Goal: Obtain resource: Download file/media

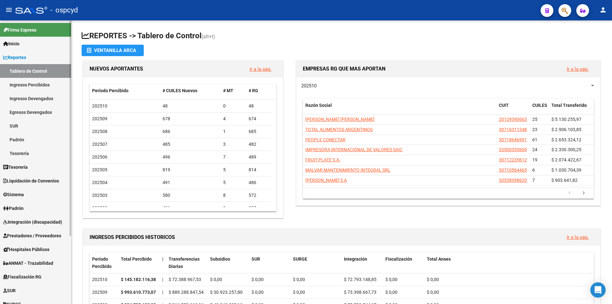
click at [45, 222] on span "Integración (discapacidad)" at bounding box center [32, 221] width 59 height 7
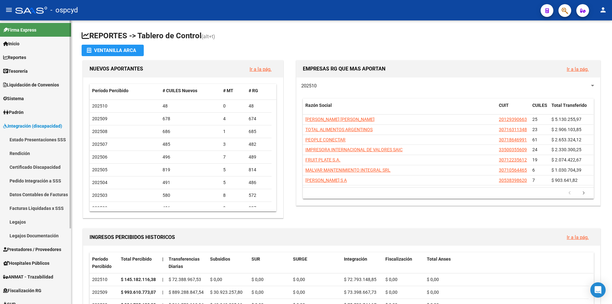
click at [46, 141] on link "Estado Presentaciones SSS" at bounding box center [35, 140] width 71 height 14
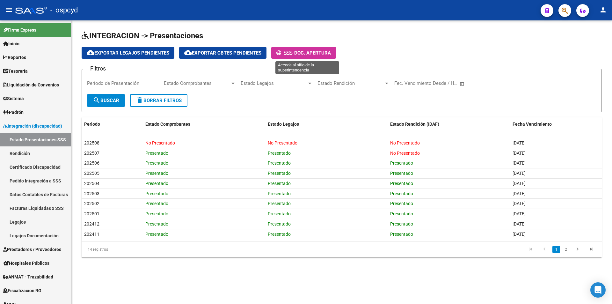
click at [294, 53] on span "-" at bounding box center [285, 53] width 18 height 6
click at [324, 55] on span "Doc. Apertura" at bounding box center [312, 53] width 37 height 6
click at [56, 191] on link "Datos Contables de Facturas" at bounding box center [35, 194] width 71 height 14
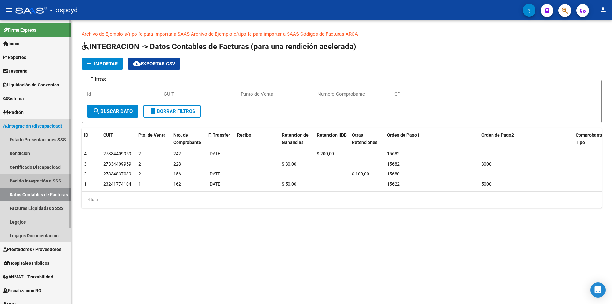
click at [50, 185] on link "Pedido Integración a SSS" at bounding box center [35, 181] width 71 height 14
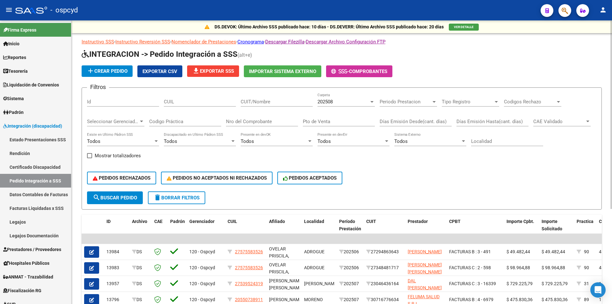
click at [331, 99] on span "202508" at bounding box center [324, 102] width 15 height 6
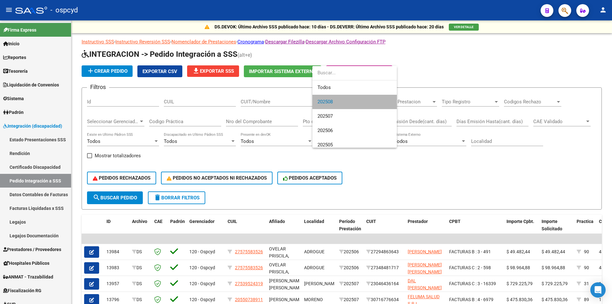
click at [367, 100] on span "202508" at bounding box center [354, 102] width 74 height 14
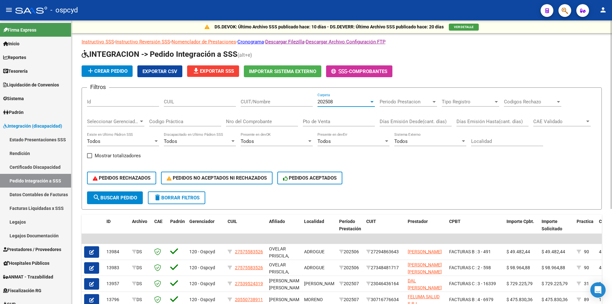
click at [239, 101] on div "Filtros Id CUIL CUIT/Nombre 202508 Carpeta Periodo Prestacion Periodo Prestacio…" at bounding box center [341, 142] width 509 height 98
click at [244, 101] on input "CUIT/Nombre" at bounding box center [277, 102] width 72 height 6
paste input "20135259951"
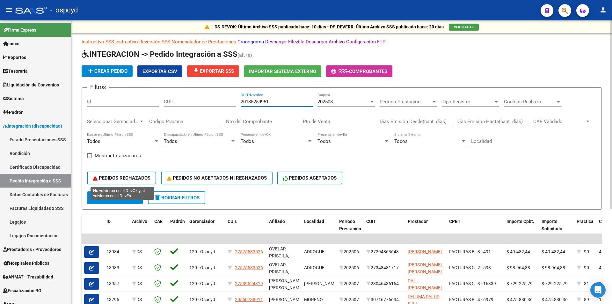
type input "20135259951"
click at [130, 193] on button "search Buscar Pedido" at bounding box center [115, 197] width 56 height 13
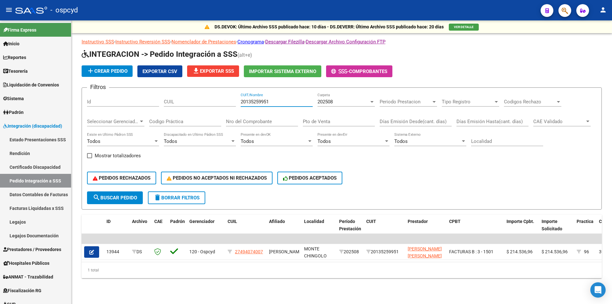
drag, startPoint x: 251, startPoint y: 105, endPoint x: 230, endPoint y: 105, distance: 20.7
click at [230, 105] on div "Filtros Id CUIL 20135259951 CUIT/Nombre 202508 Carpeta Periodo Prestacion Perio…" at bounding box center [341, 142] width 509 height 98
click at [117, 197] on span "search Buscar Pedido" at bounding box center [115, 198] width 44 height 6
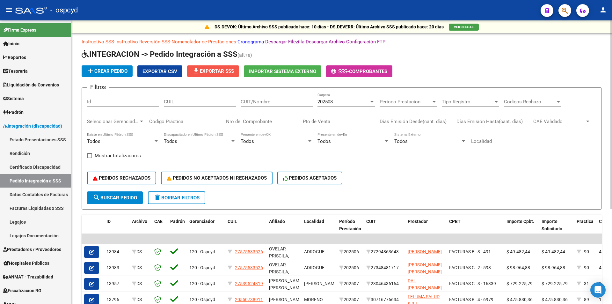
click at [219, 69] on span "file_download Exportar SSS" at bounding box center [213, 71] width 42 height 6
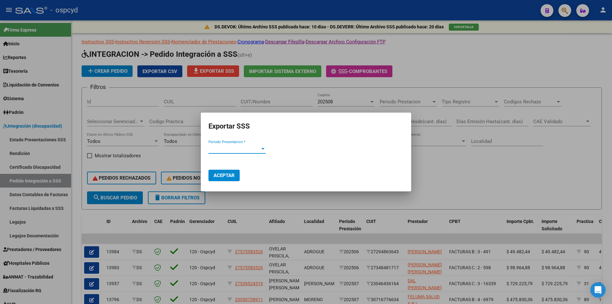
click at [243, 149] on span "Periodo Presentacion *" at bounding box center [234, 149] width 52 height 6
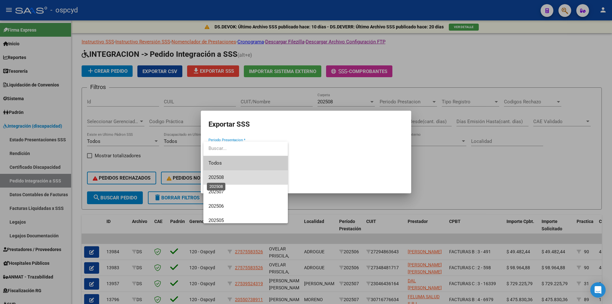
click at [221, 177] on span "202508" at bounding box center [215, 177] width 15 height 6
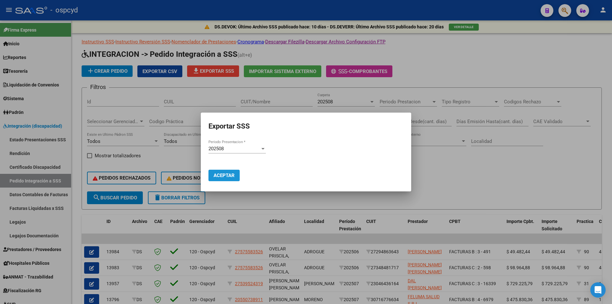
click at [221, 178] on span "Aceptar" at bounding box center [224, 175] width 21 height 6
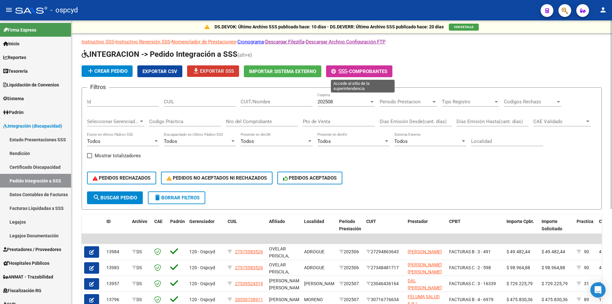
click at [361, 72] on span "Comprobantes" at bounding box center [368, 72] width 38 height 6
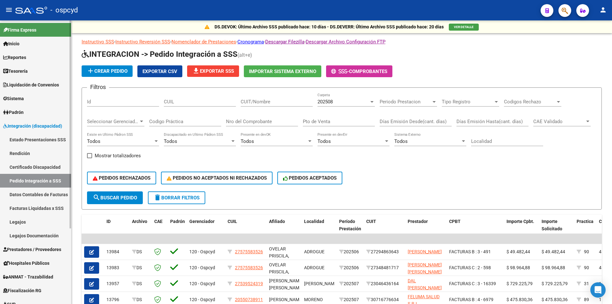
click at [43, 209] on link "Facturas Liquidadas x SSS" at bounding box center [35, 208] width 71 height 14
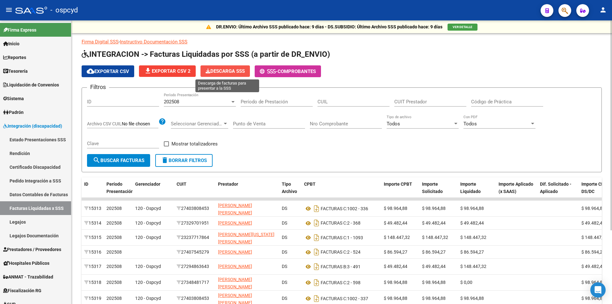
click at [218, 70] on span "Descarga SSS" at bounding box center [225, 71] width 39 height 6
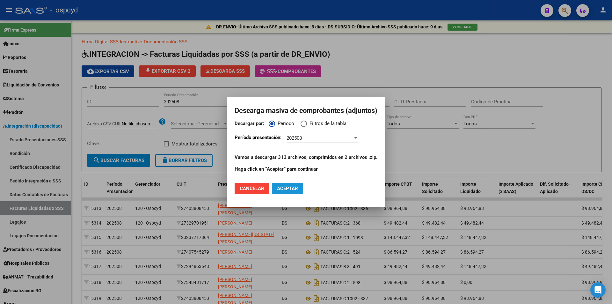
click at [285, 187] on span "Aceptar" at bounding box center [287, 189] width 21 height 6
